Goal: Task Accomplishment & Management: Manage account settings

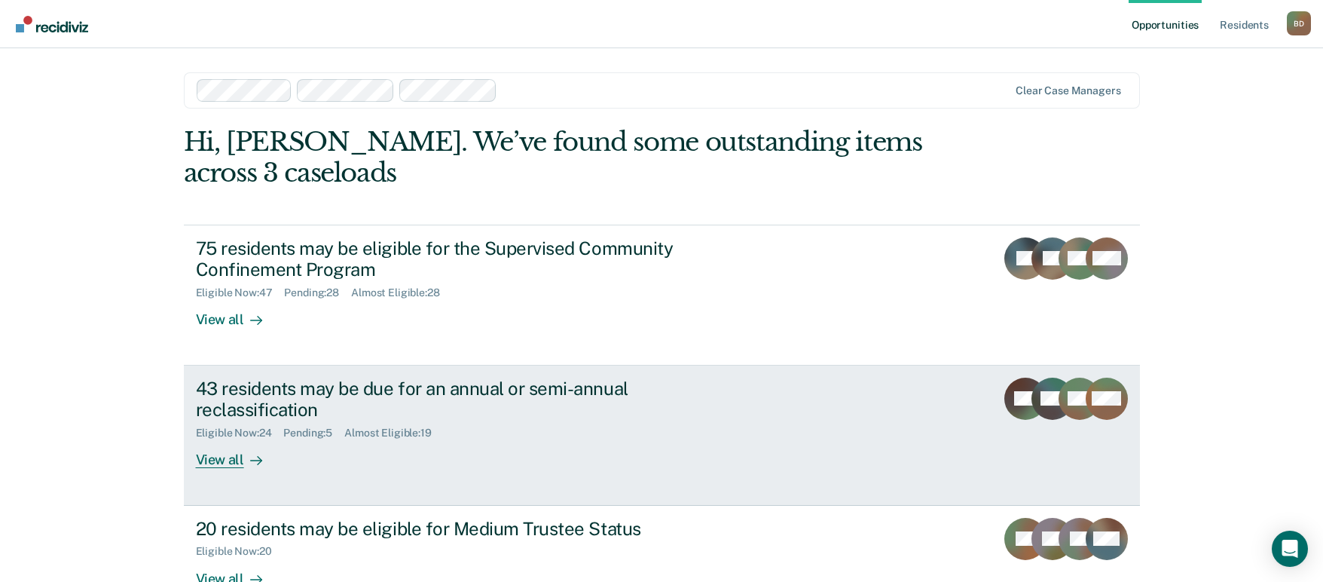
click at [285, 441] on div "43 residents may be due for an annual or semi-annual reclassification Eligible …" at bounding box center [478, 422] width 565 height 91
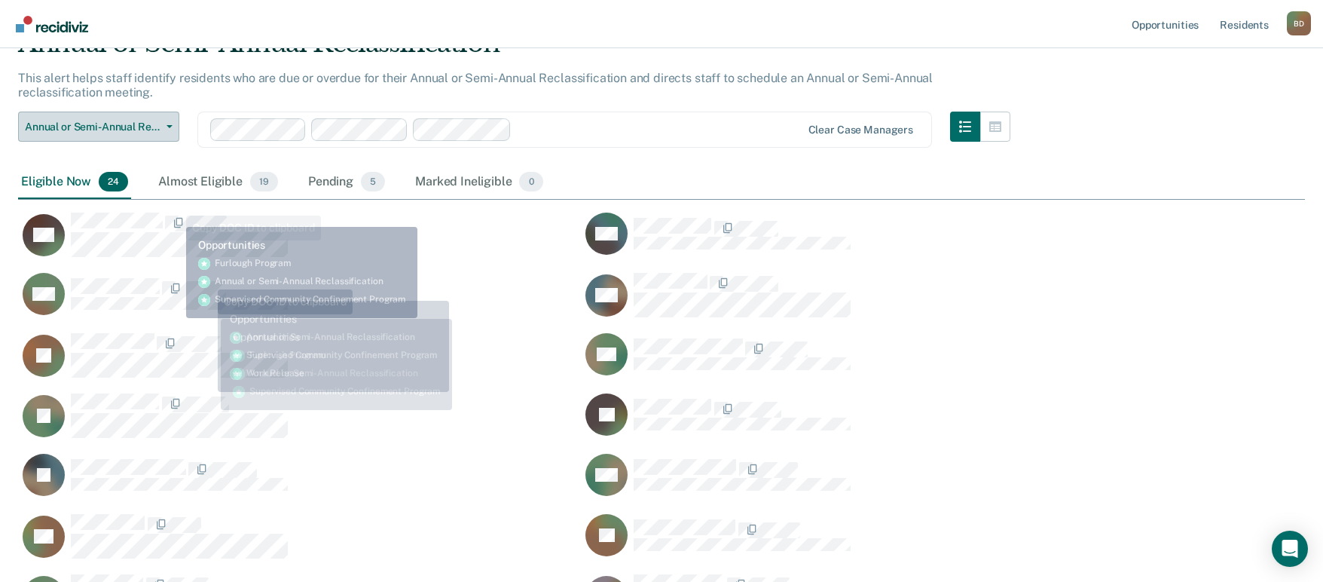
scroll to position [75, 0]
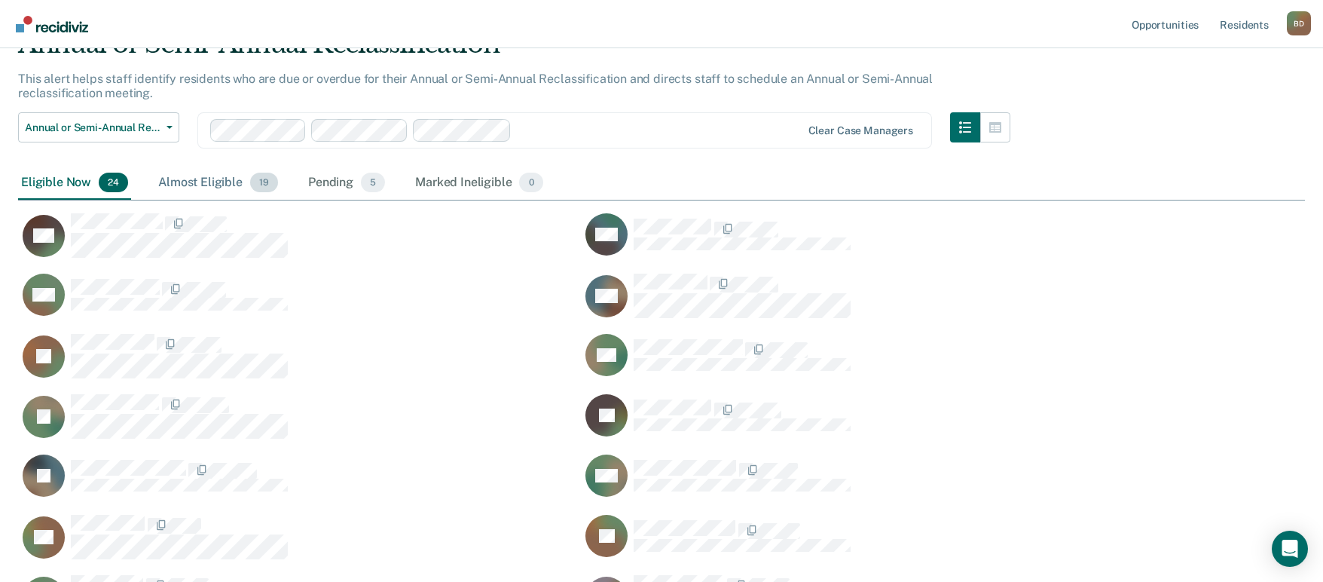
click at [195, 181] on div "Almost Eligible 19" at bounding box center [218, 182] width 126 height 33
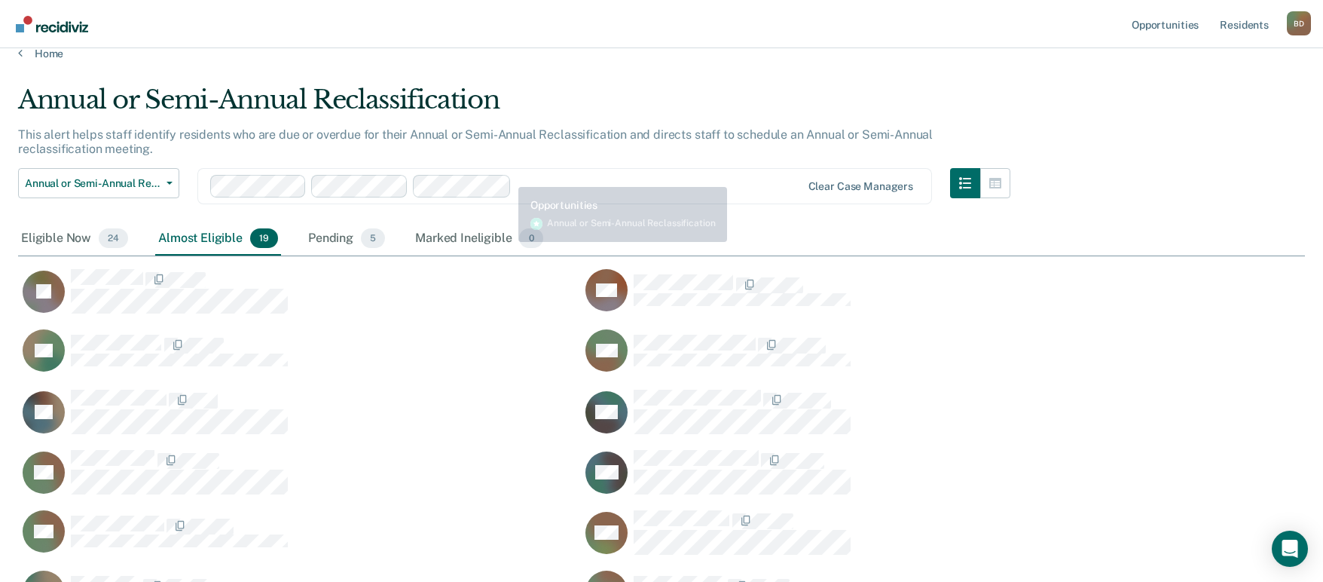
scroll to position [0, 0]
